Goal: Task Accomplishment & Management: Use online tool/utility

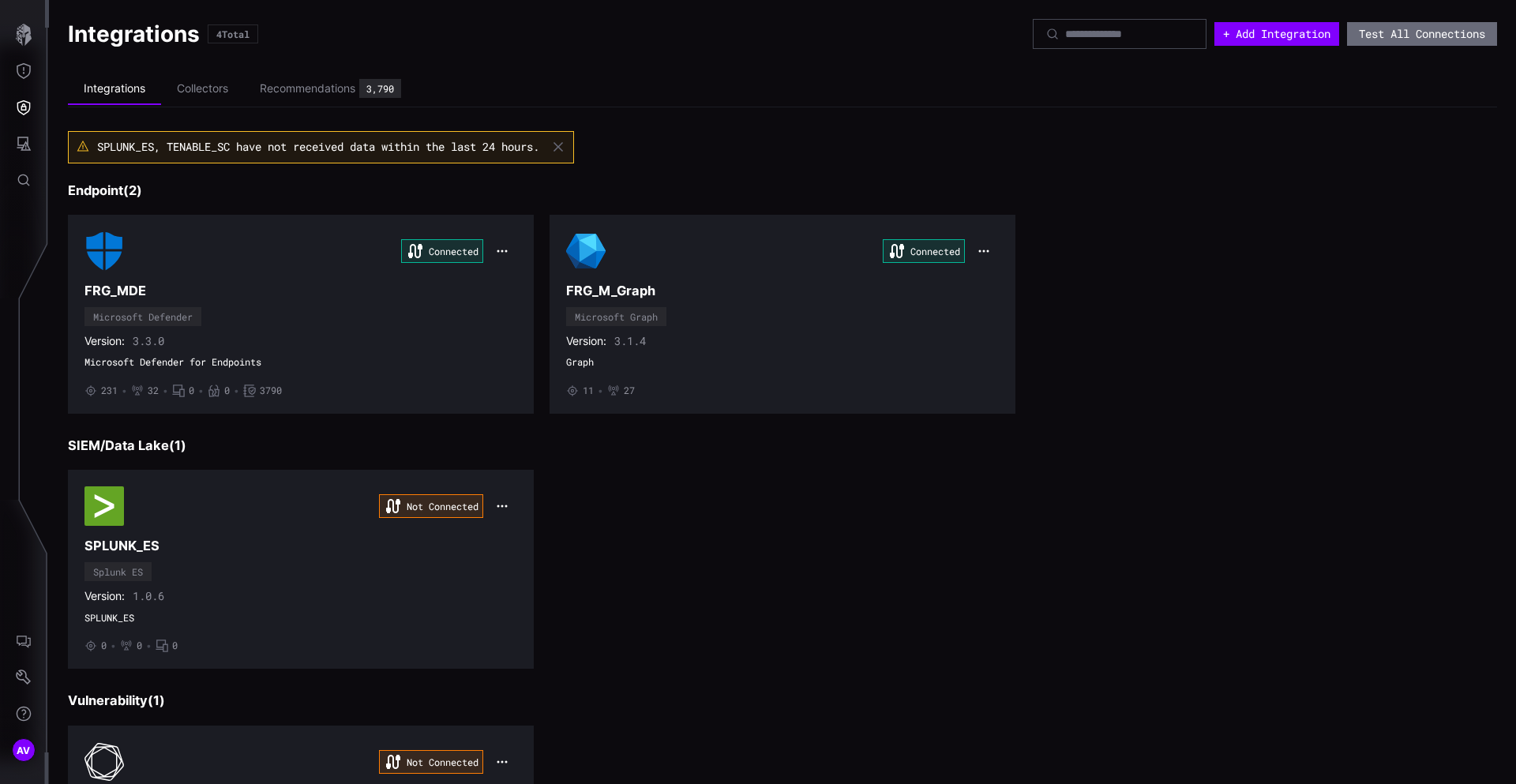
scroll to position [183, 0]
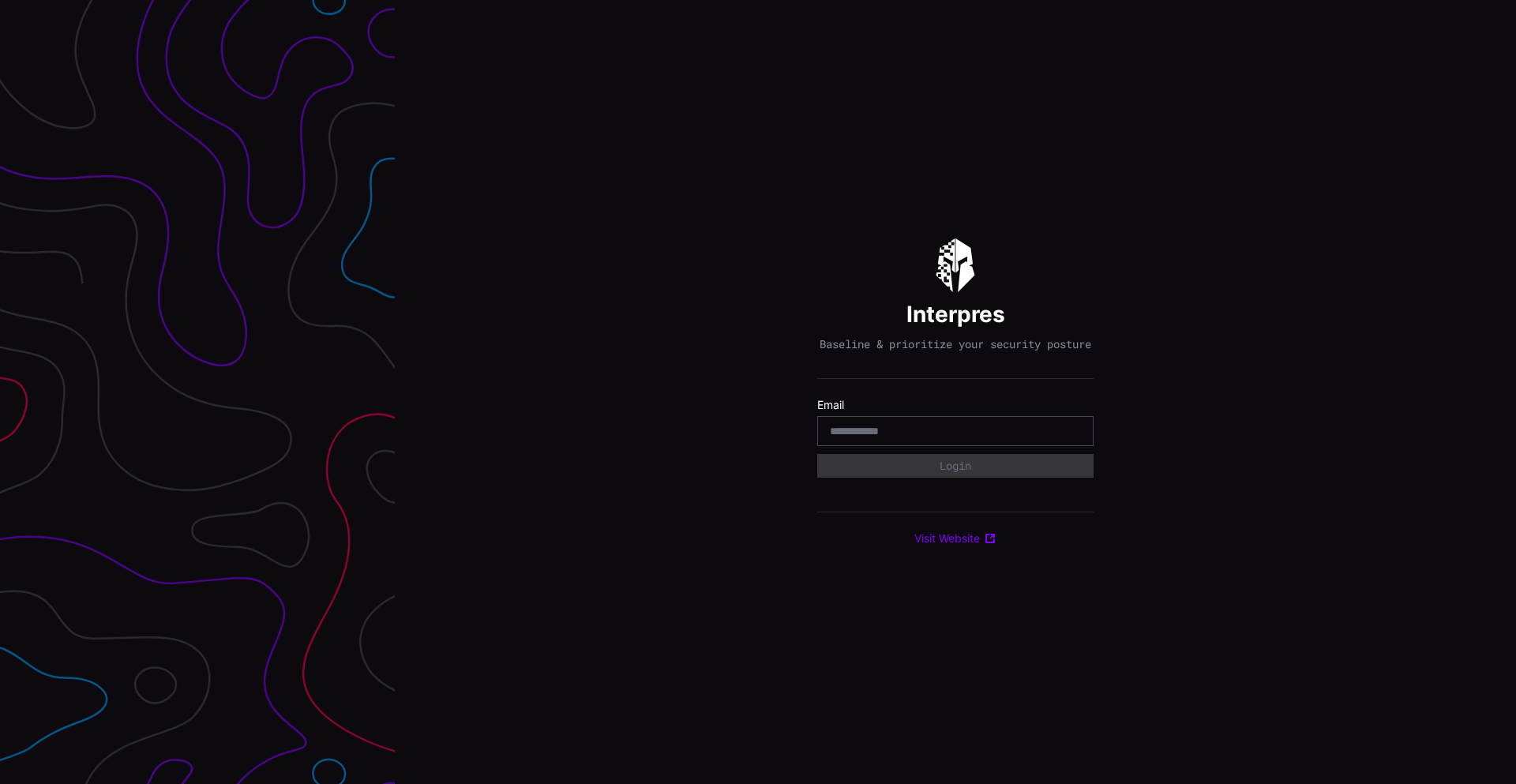
click at [926, 446] on div at bounding box center [955, 431] width 276 height 30
click at [933, 436] on input "email" at bounding box center [955, 431] width 251 height 14
type input "**********"
click at [938, 486] on div "**********" at bounding box center [955, 392] width 276 height 307
click at [947, 474] on button "Login" at bounding box center [955, 465] width 276 height 24
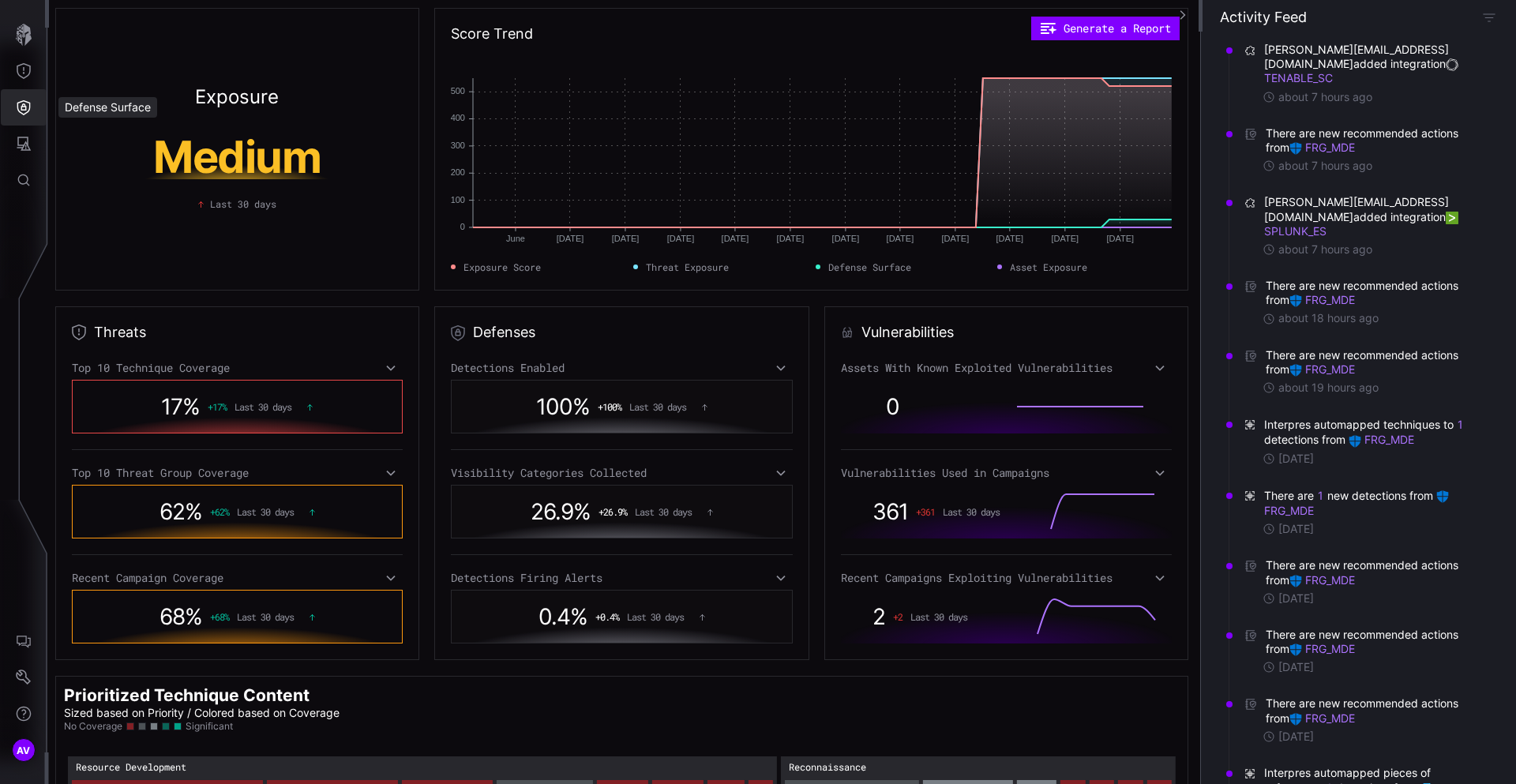
click at [23, 97] on button "Defense Surface" at bounding box center [23, 107] width 45 height 37
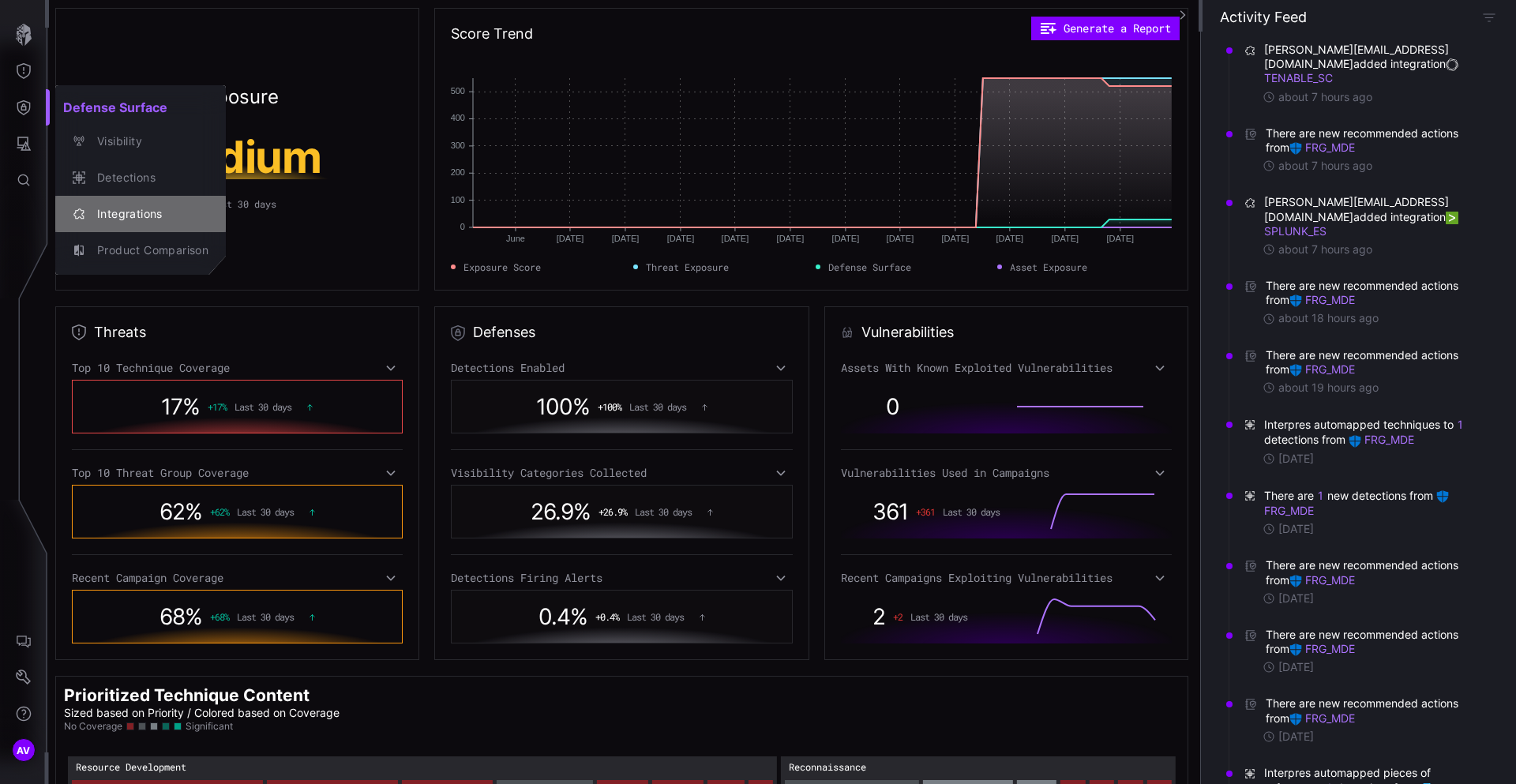
click at [122, 217] on div "Integrations" at bounding box center [148, 214] width 119 height 19
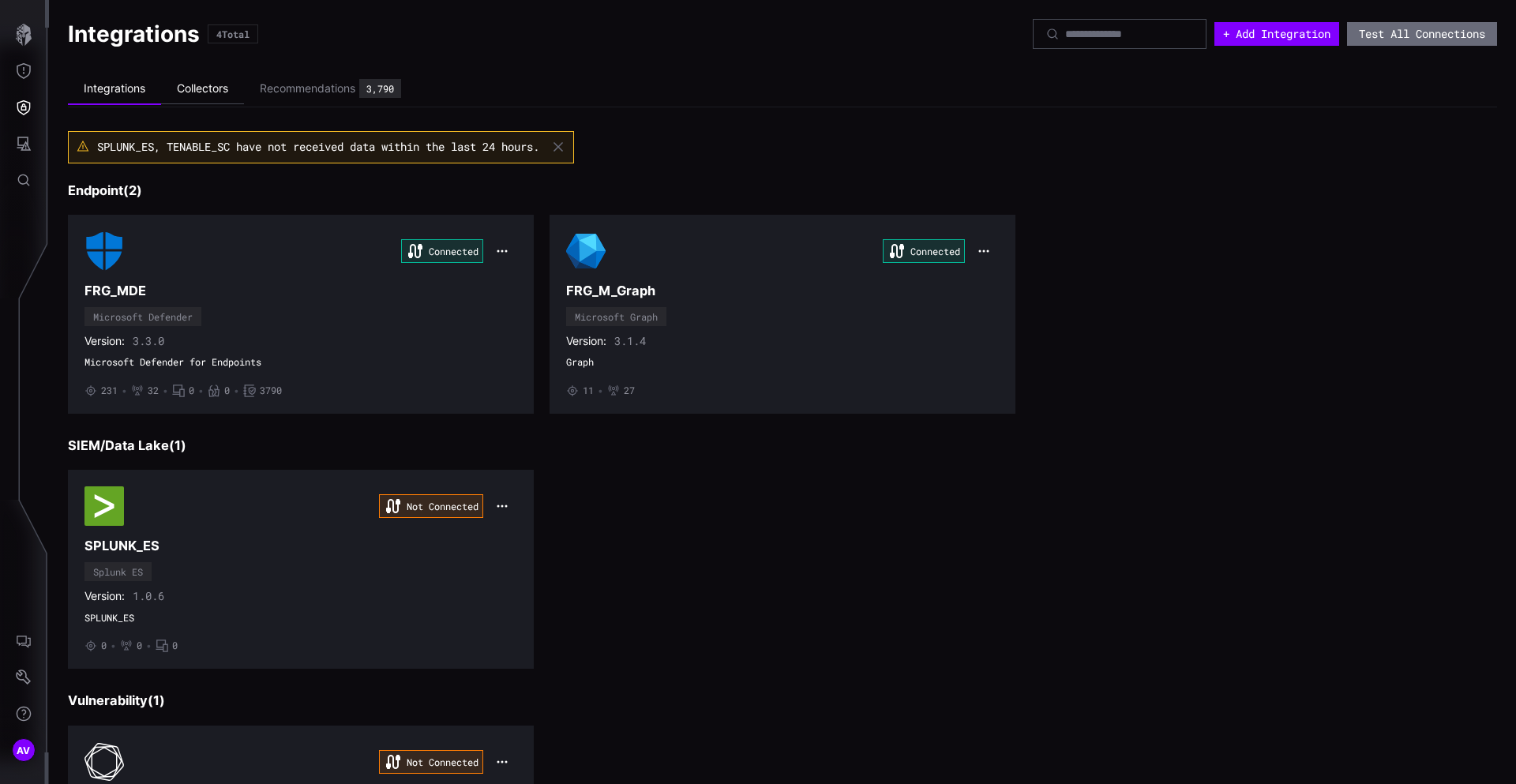
click at [211, 101] on li "Collectors" at bounding box center [203, 89] width 83 height 31
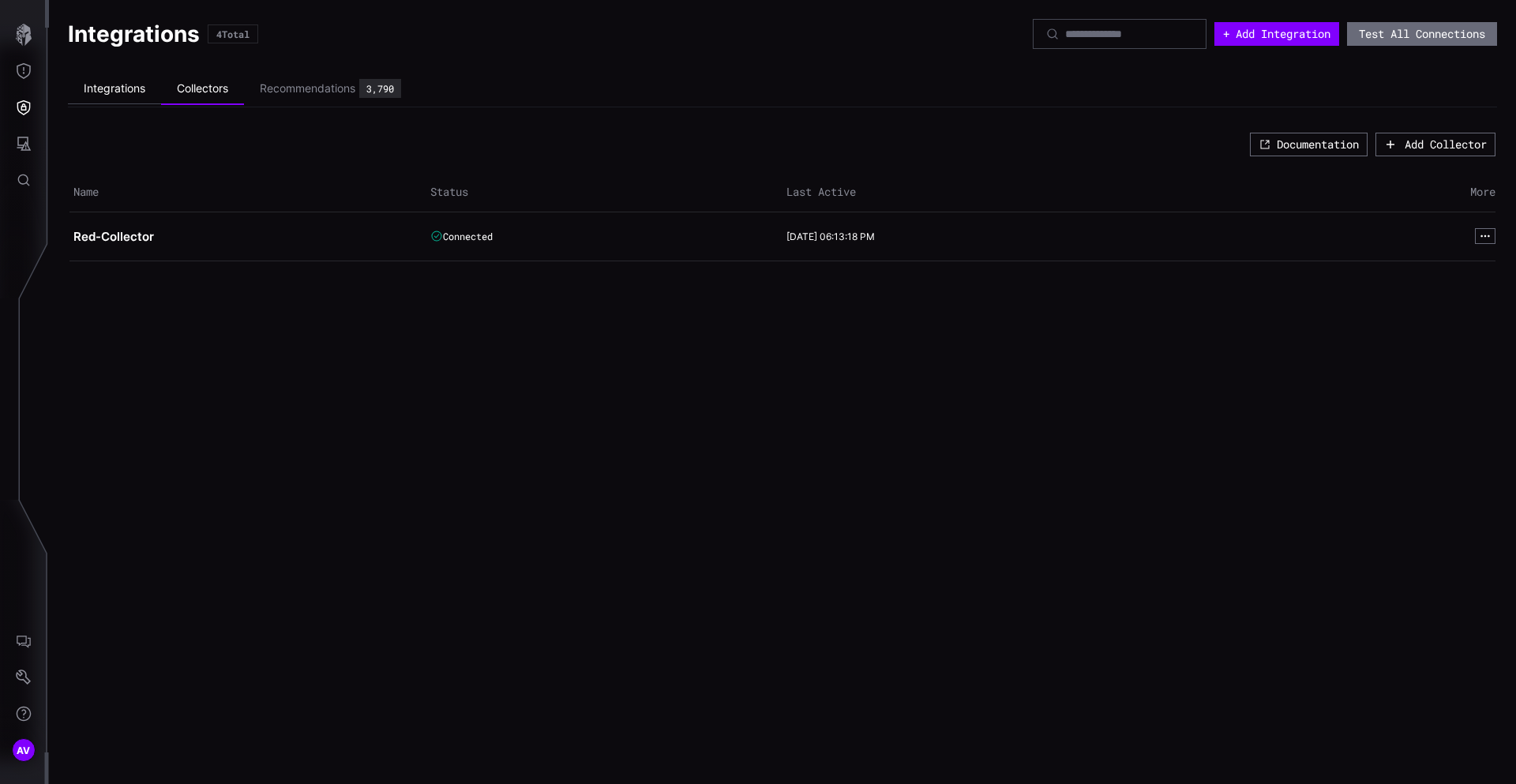
click at [150, 91] on li "Integrations" at bounding box center [114, 89] width 93 height 31
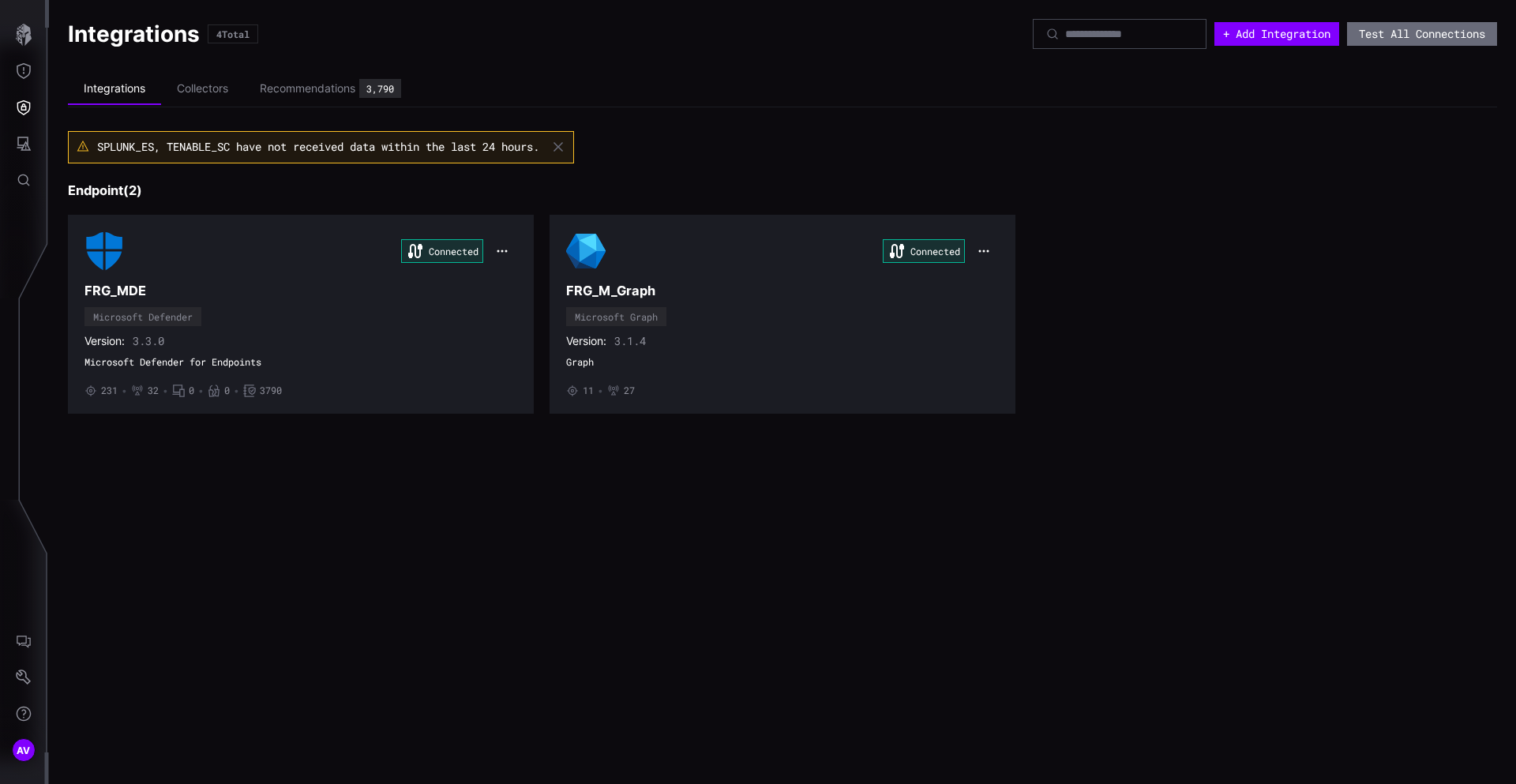
scroll to position [183, 0]
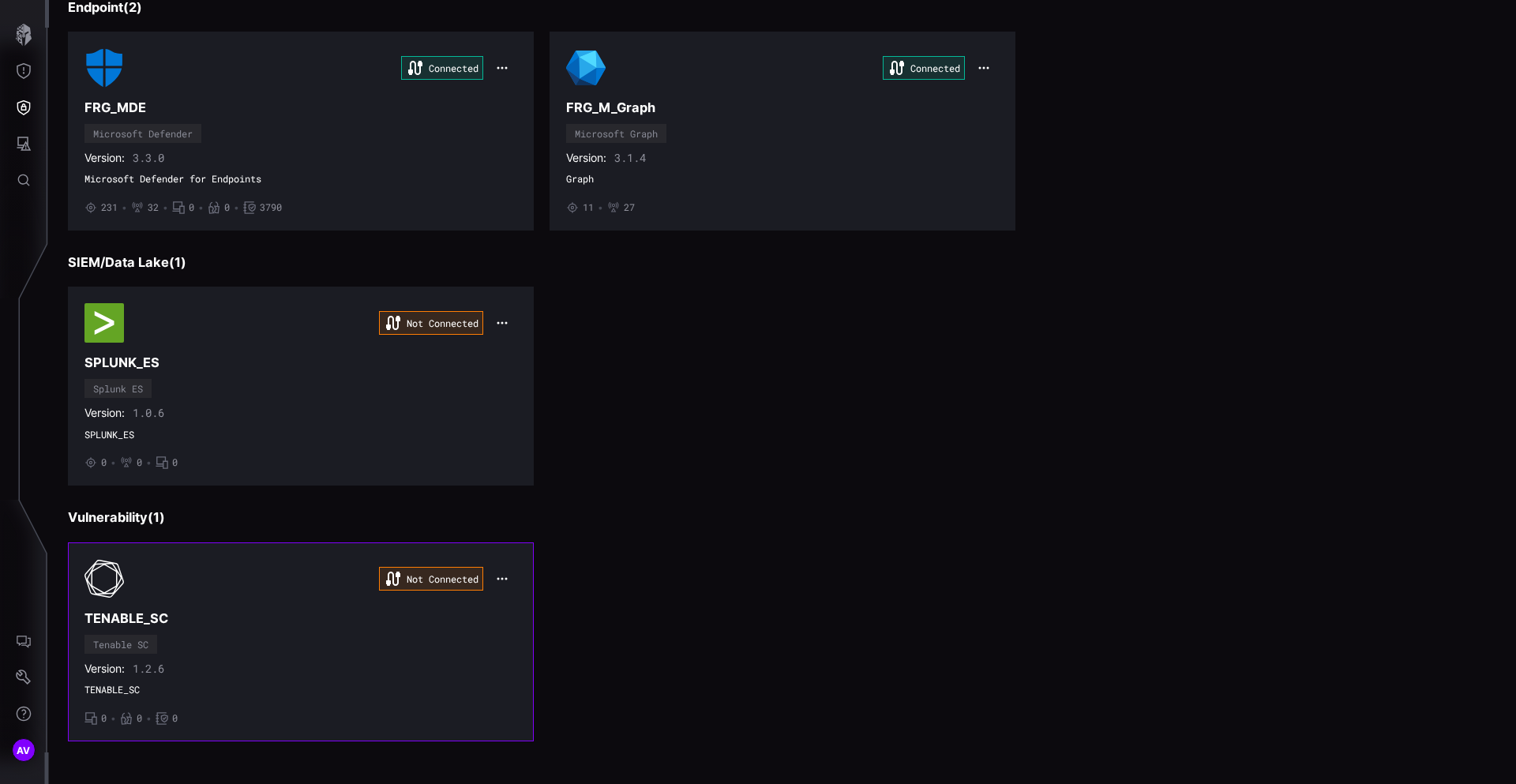
click at [165, 594] on div "Not Connected" at bounding box center [300, 578] width 433 height 40
